Goal: Task Accomplishment & Management: Manage account settings

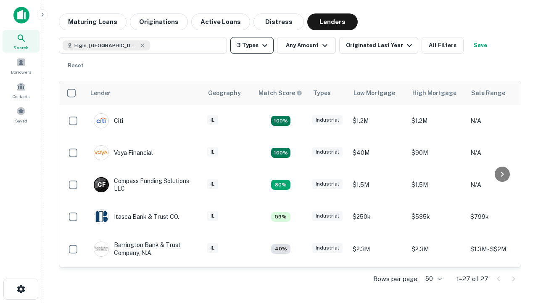
click at [252, 45] on button "3 Types" at bounding box center [252, 45] width 43 height 17
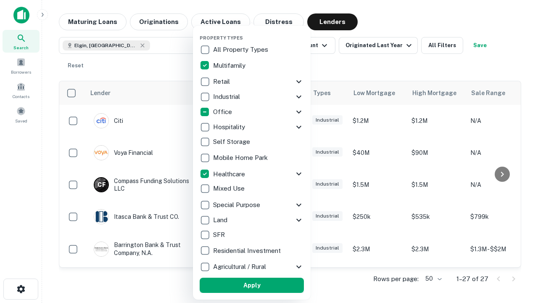
click at [252, 285] on button "Apply" at bounding box center [252, 285] width 104 height 15
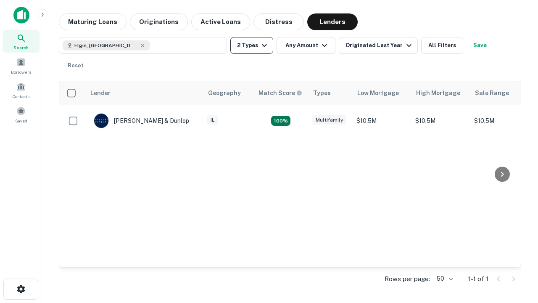
click at [252, 45] on button "2 Types" at bounding box center [252, 45] width 43 height 17
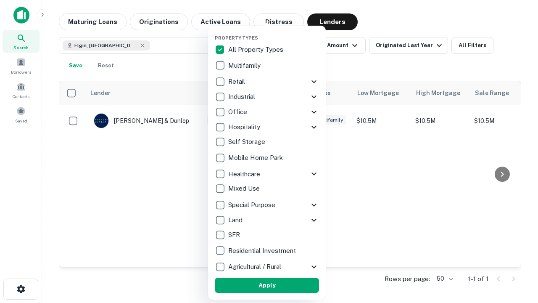
click at [267, 285] on button "Apply" at bounding box center [267, 285] width 104 height 15
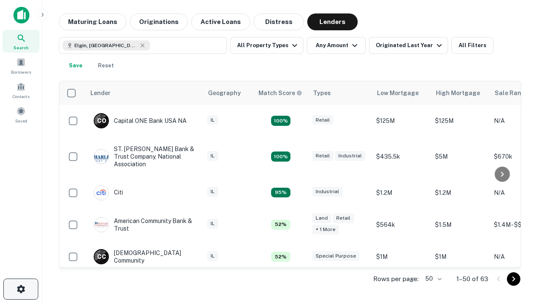
click at [21, 289] on icon "button" at bounding box center [21, 289] width 10 height 10
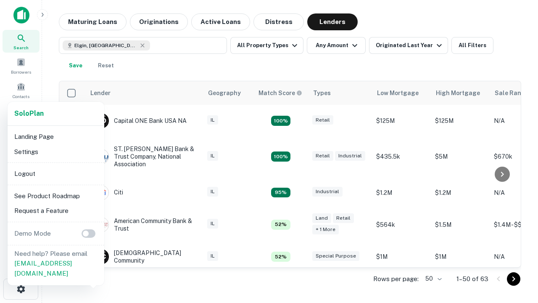
click at [56, 173] on li "Logout" at bounding box center [56, 173] width 90 height 15
